Goal: Book appointment/travel/reservation

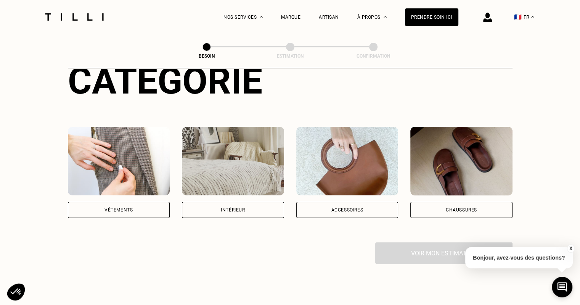
scroll to position [117, 0]
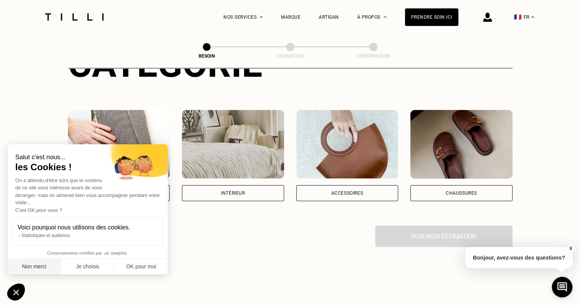
click at [38, 269] on button "Non merci" at bounding box center [34, 267] width 53 height 16
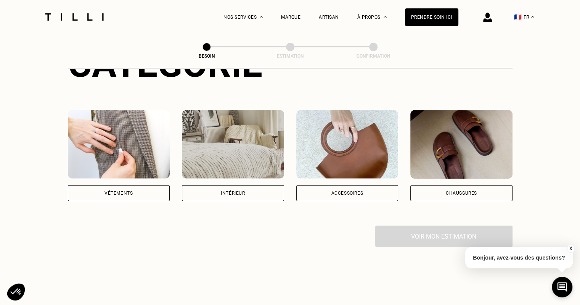
click at [224, 185] on div "Intérieur" at bounding box center [233, 193] width 102 height 16
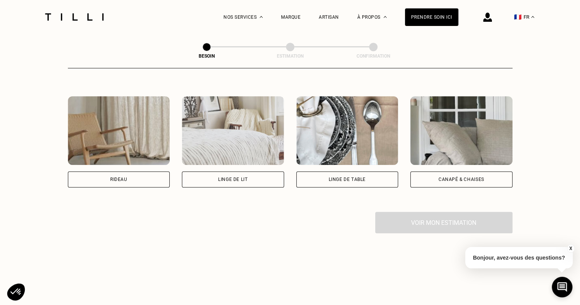
scroll to position [339, 0]
click at [464, 177] on div "Canapé & chaises" at bounding box center [462, 179] width 46 height 5
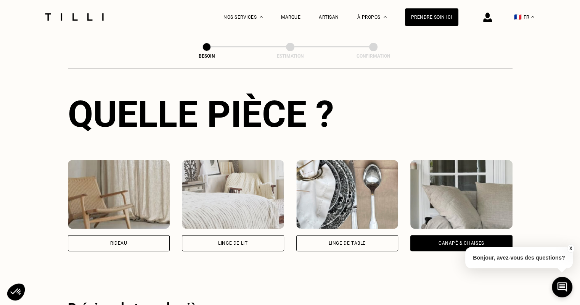
scroll to position [275, 0]
click at [208, 235] on div "Linge de lit" at bounding box center [233, 243] width 102 height 16
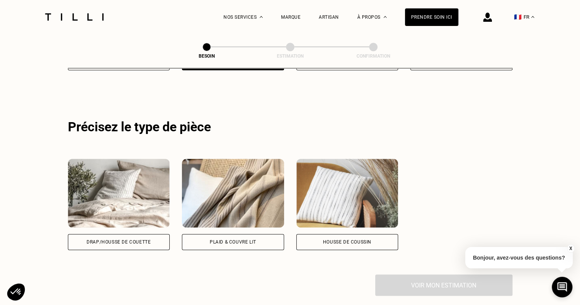
scroll to position [456, 0]
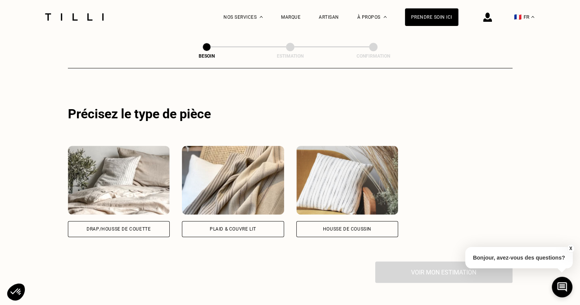
click at [323, 221] on div "Housse de coussin" at bounding box center [347, 229] width 102 height 16
select select "FR"
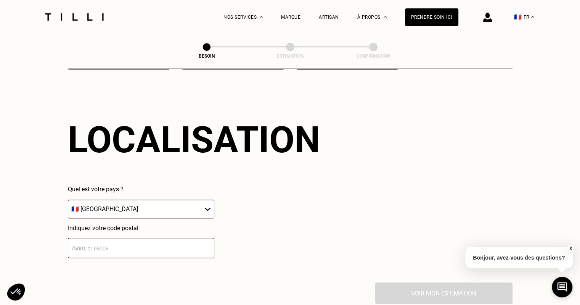
scroll to position [636, 0]
click at [164, 247] on input "number" at bounding box center [141, 247] width 146 height 20
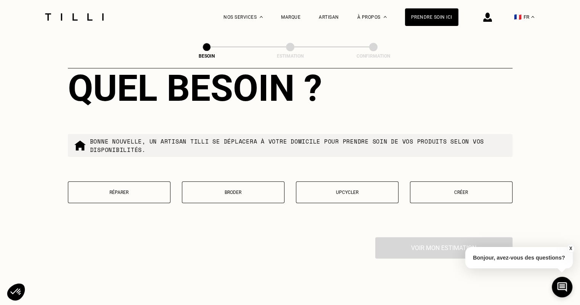
scroll to position [876, 0]
type input "93130"
click at [446, 194] on button "Créer" at bounding box center [461, 192] width 103 height 22
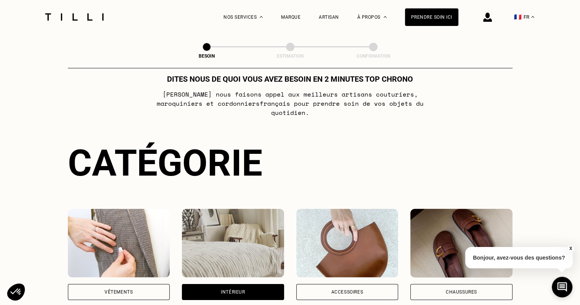
scroll to position [0, 0]
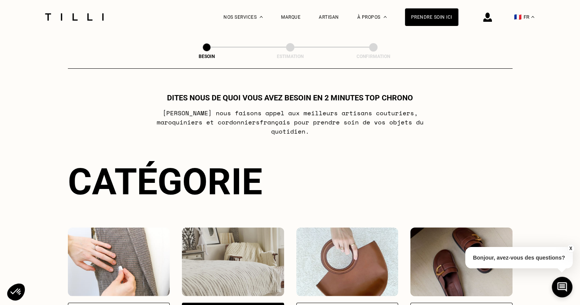
click at [93, 17] on img at bounding box center [74, 16] width 64 height 7
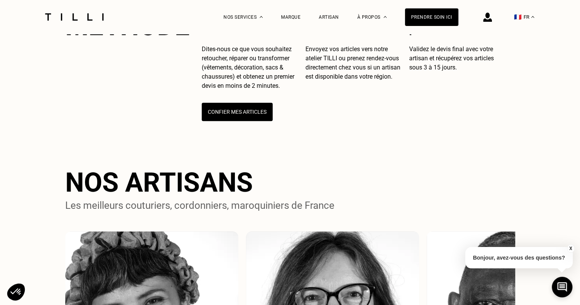
scroll to position [358, 0]
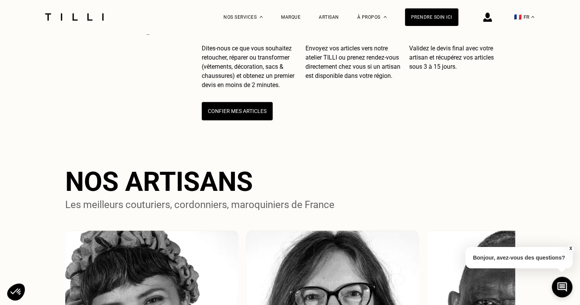
click at [215, 120] on button "Confier mes articles" at bounding box center [237, 111] width 71 height 18
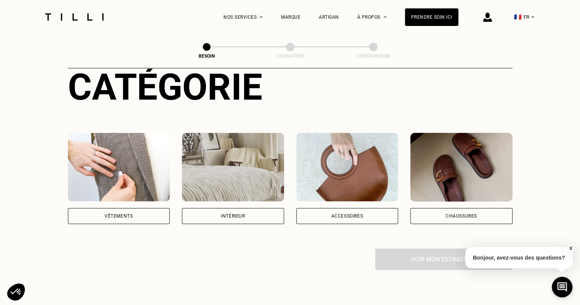
scroll to position [126, 0]
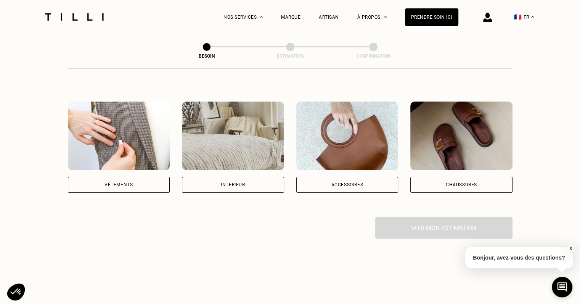
click at [328, 177] on div "Accessoires" at bounding box center [347, 185] width 102 height 16
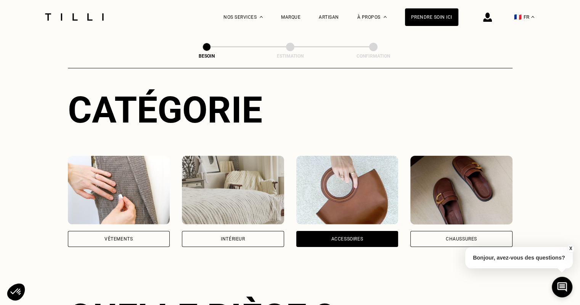
scroll to position [71, 0]
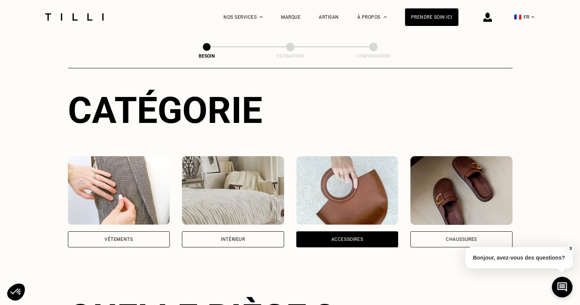
click at [212, 231] on div "Intérieur" at bounding box center [233, 239] width 102 height 16
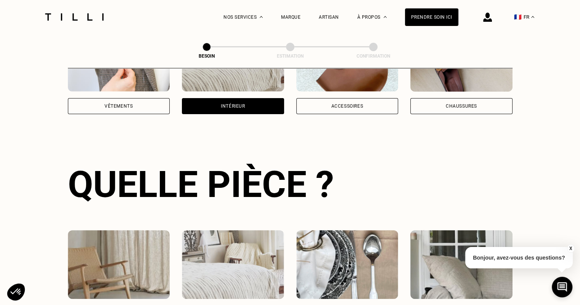
click at [124, 98] on div "Vêtements" at bounding box center [119, 106] width 102 height 16
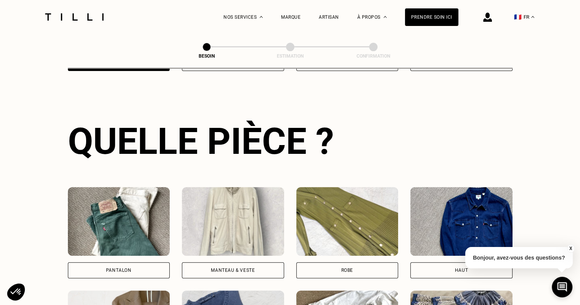
scroll to position [186, 0]
